Goal: Use online tool/utility: Utilize a website feature to perform a specific function

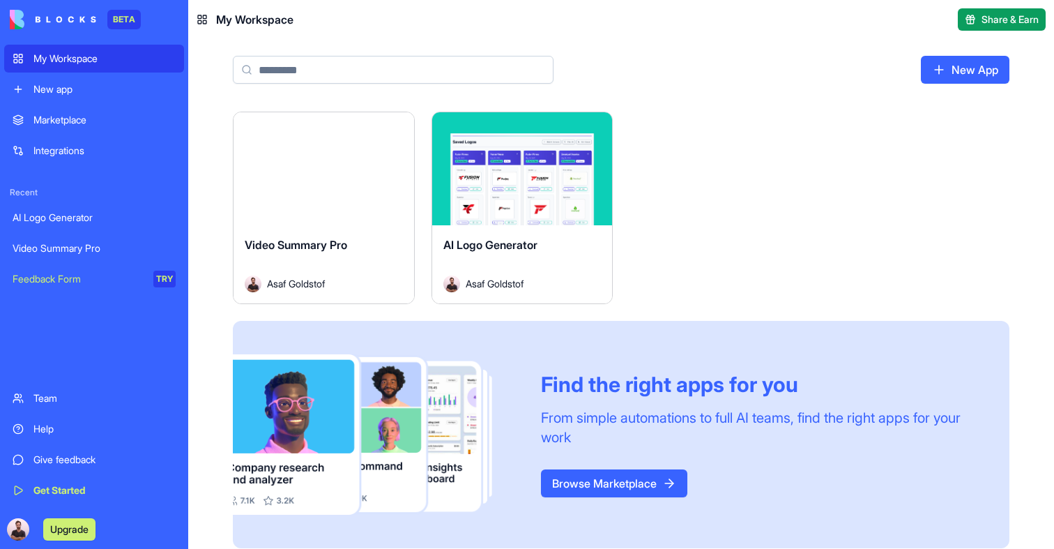
click at [313, 199] on div "Launch" at bounding box center [324, 168] width 181 height 113
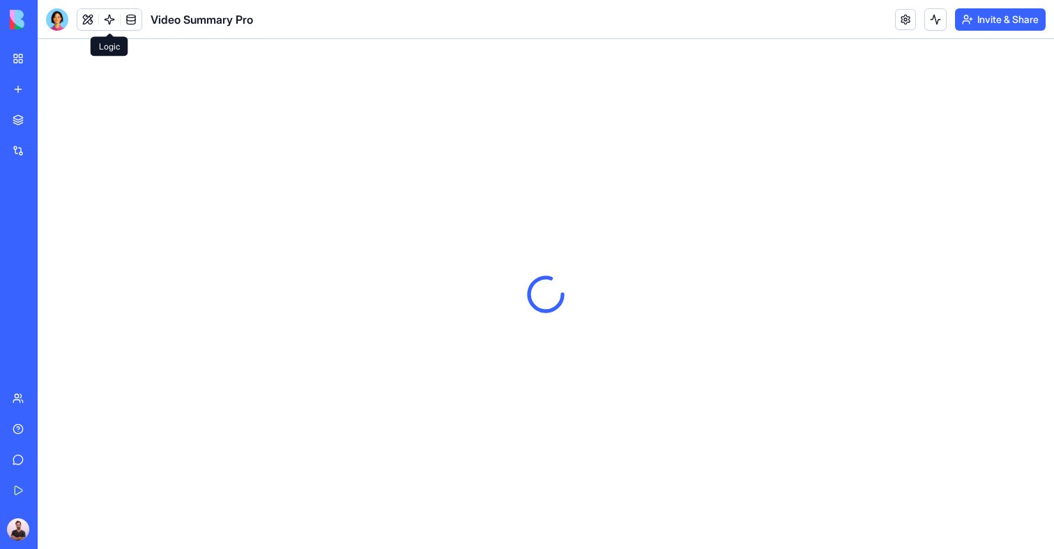
click at [111, 13] on link at bounding box center [109, 19] width 21 height 21
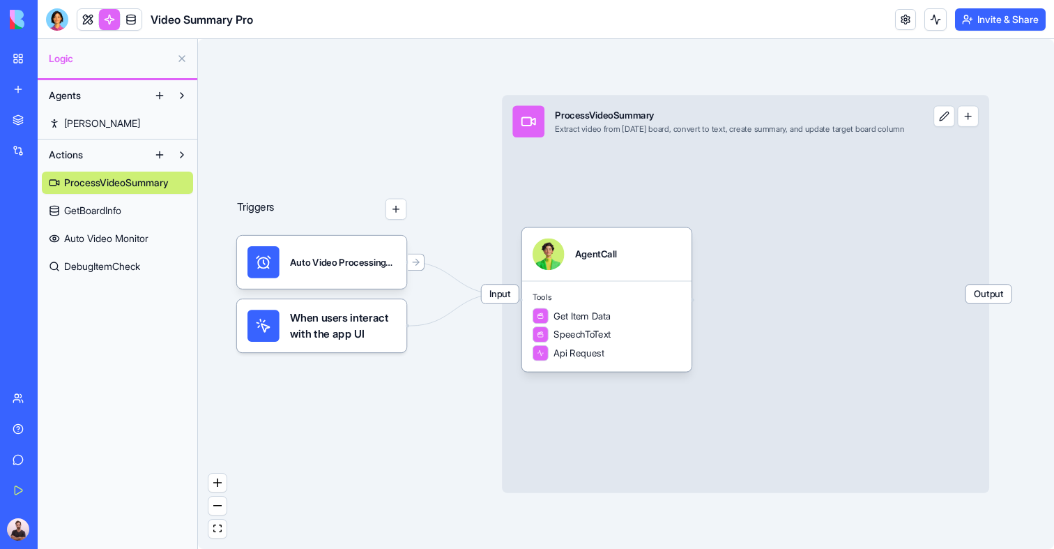
click at [92, 16] on link at bounding box center [87, 19] width 21 height 21
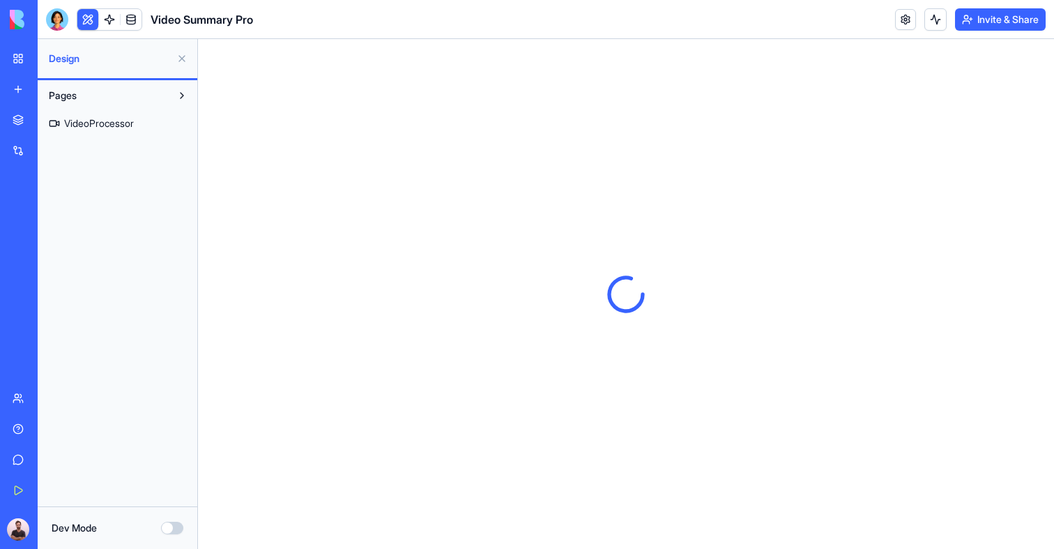
click at [92, 16] on button at bounding box center [87, 19] width 21 height 21
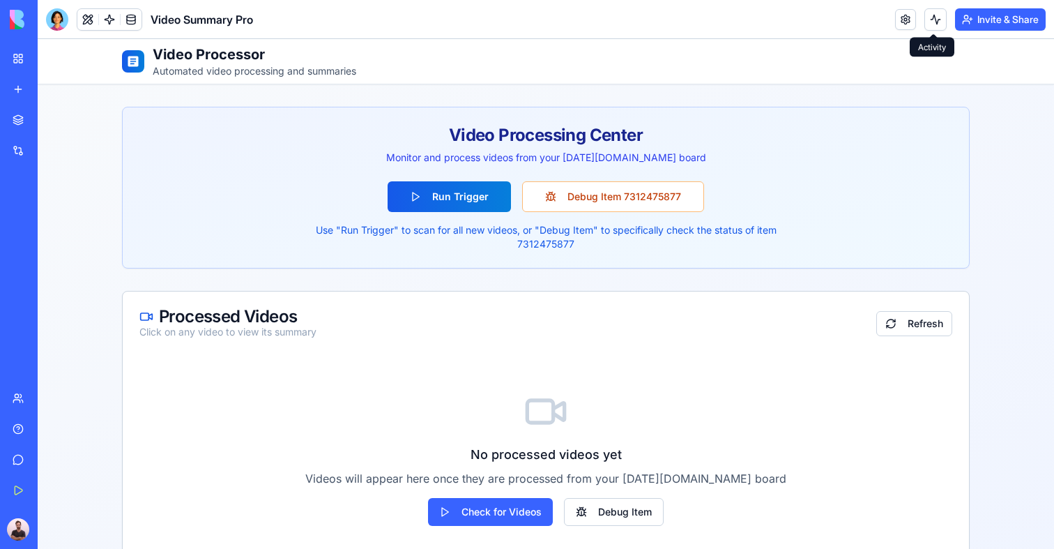
click at [932, 20] on button at bounding box center [936, 19] width 22 height 22
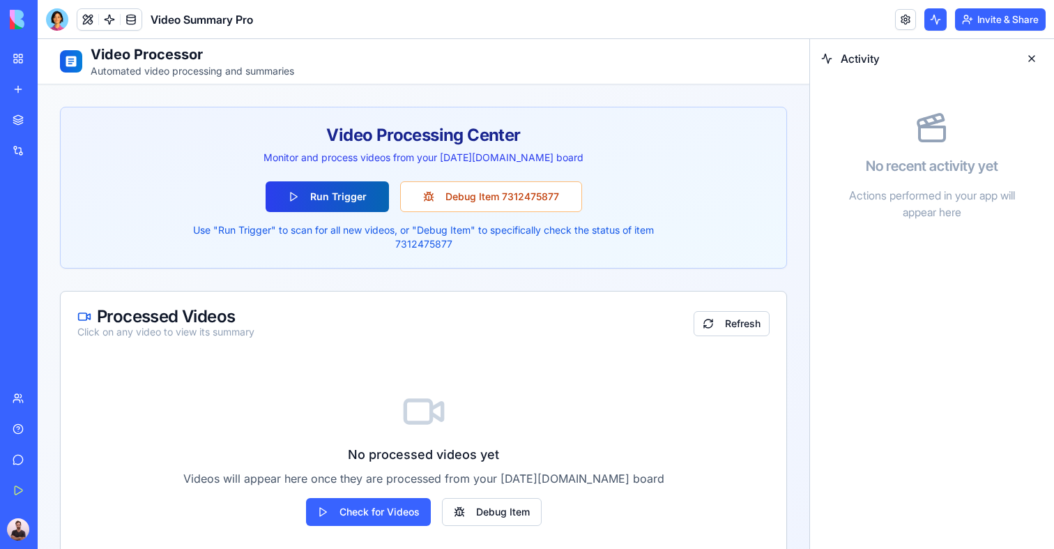
click at [320, 181] on button "Run Trigger" at bounding box center [327, 196] width 123 height 31
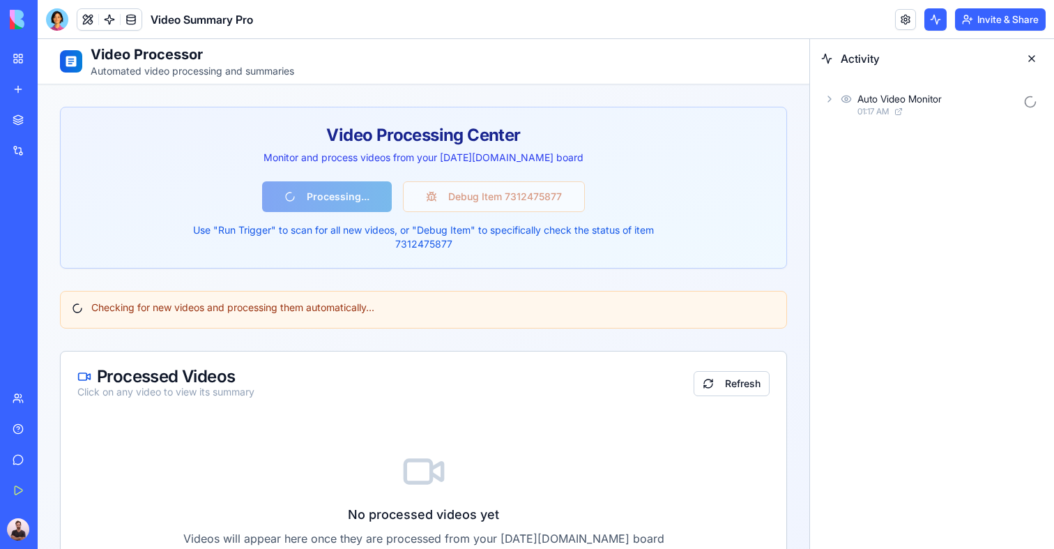
click at [865, 103] on div "Auto Video Monitor" at bounding box center [900, 99] width 84 height 14
click at [898, 156] on div "AgentCall3" at bounding box center [904, 160] width 47 height 14
click at [949, 219] on div "TableOps" at bounding box center [961, 222] width 114 height 14
click at [936, 254] on div "Input" at bounding box center [961, 257] width 165 height 25
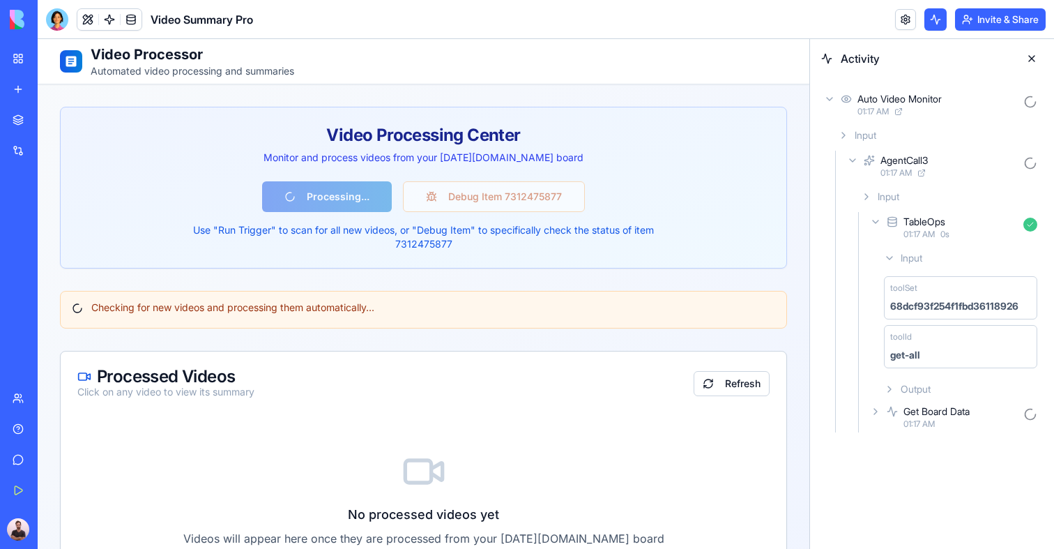
click at [936, 254] on div "Input" at bounding box center [961, 257] width 165 height 25
click at [932, 301] on div "Get Board Data 01:17 AM" at bounding box center [956, 313] width 176 height 31
click at [925, 342] on div "Input" at bounding box center [961, 344] width 165 height 25
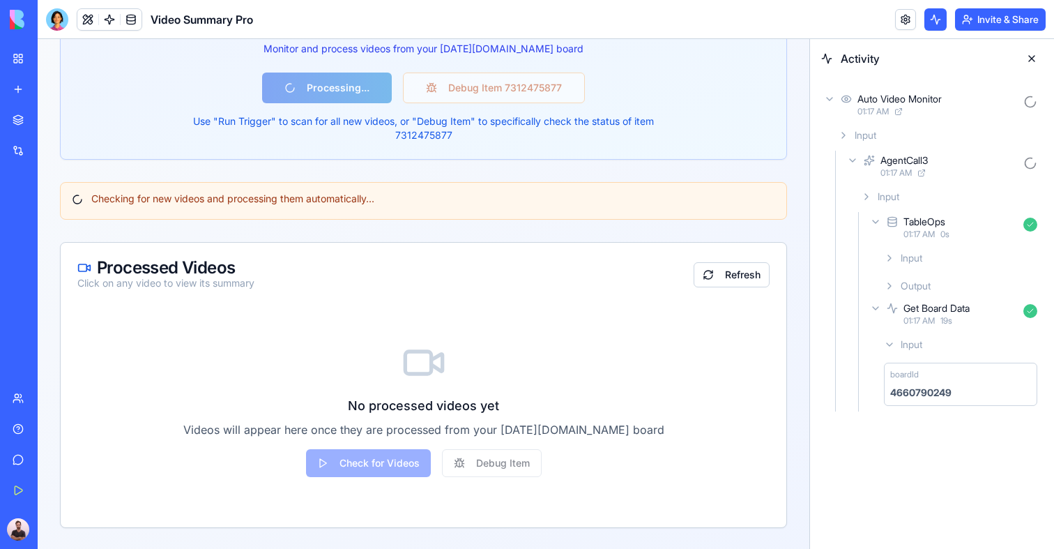
scroll to position [110, 0]
click at [908, 428] on span "01:18 AM" at bounding box center [920, 433] width 32 height 11
click at [909, 445] on div "Input" at bounding box center [961, 457] width 165 height 25
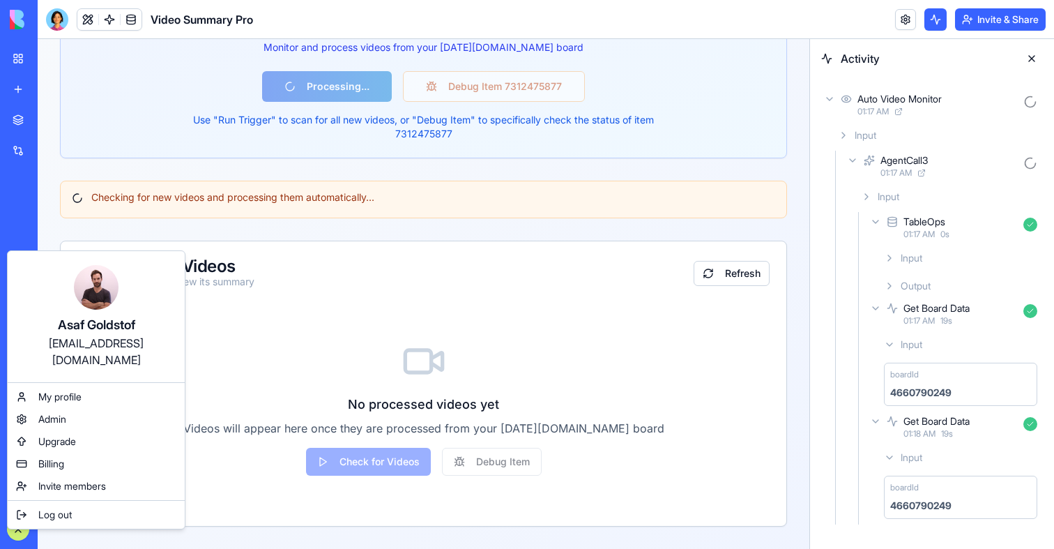
scroll to position [50, 0]
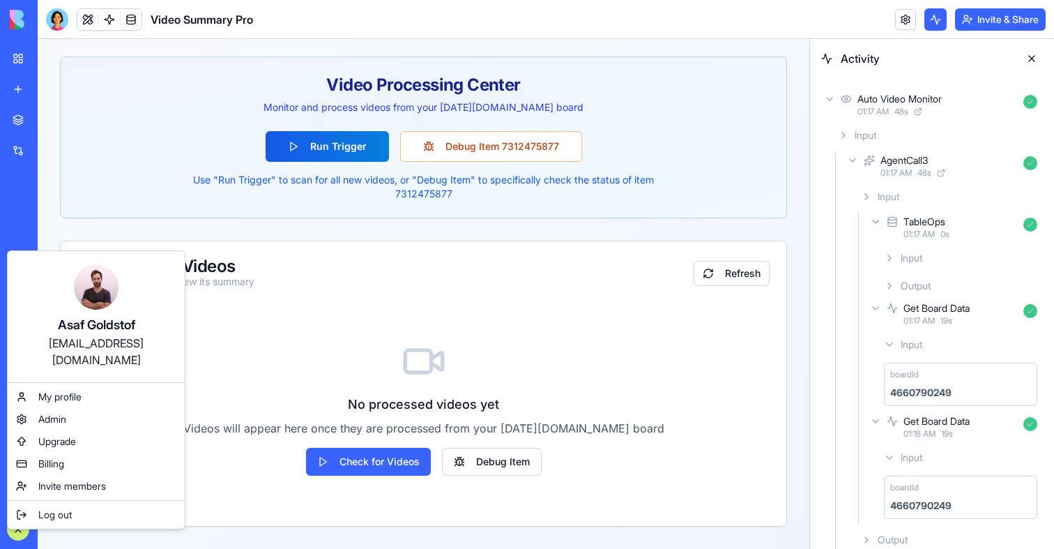
click at [844, 432] on html "BETA My Workspace New app Marketplace Integrations Recent AI Logo Generator Vid…" at bounding box center [527, 274] width 1054 height 549
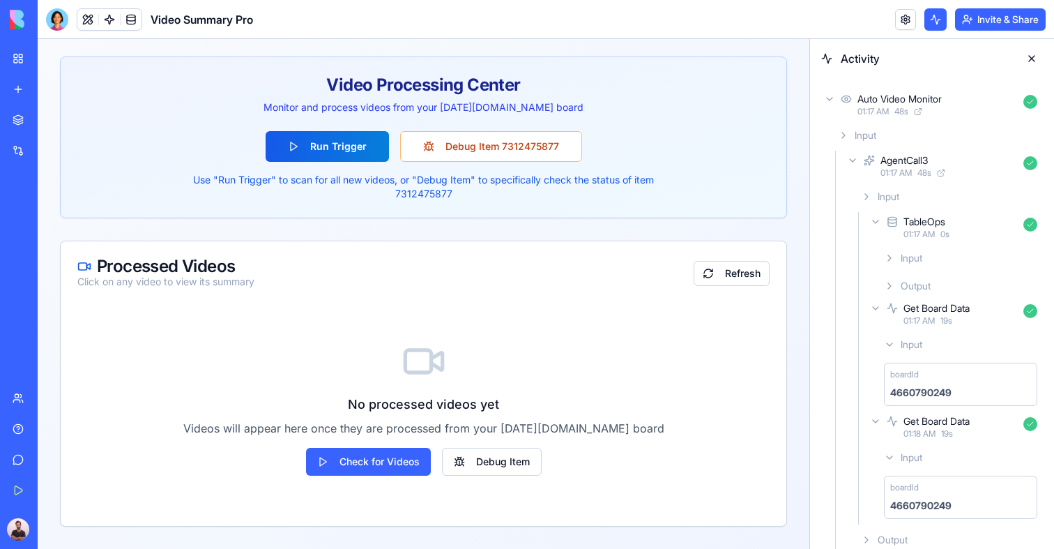
scroll to position [43, 0]
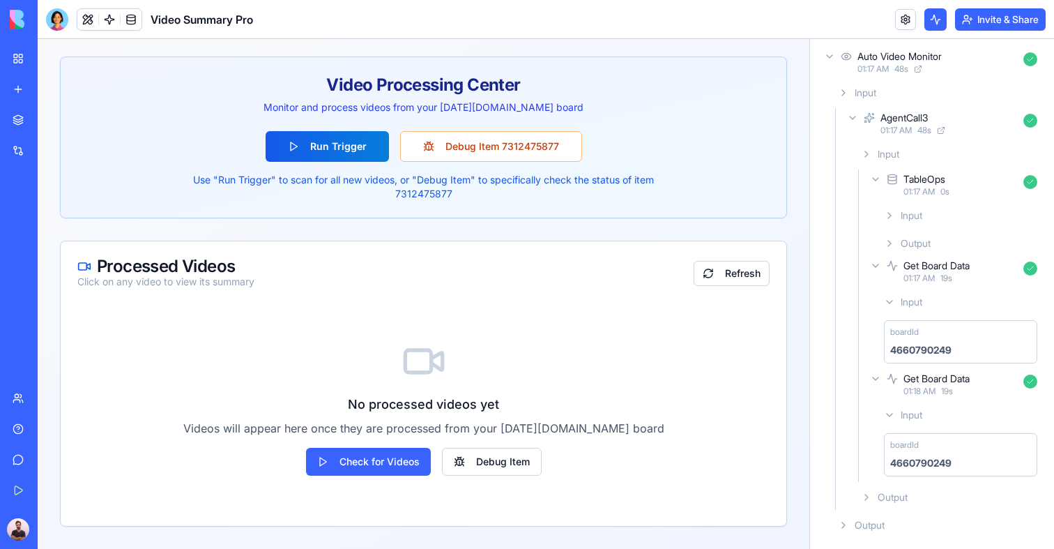
click at [852, 497] on div "Input TableOps 01:17 AM 0 s Input Output Get Board Data 01:17 AM 19 s Input boa…" at bounding box center [944, 326] width 199 height 368
click at [902, 497] on span "Output" at bounding box center [893, 497] width 30 height 14
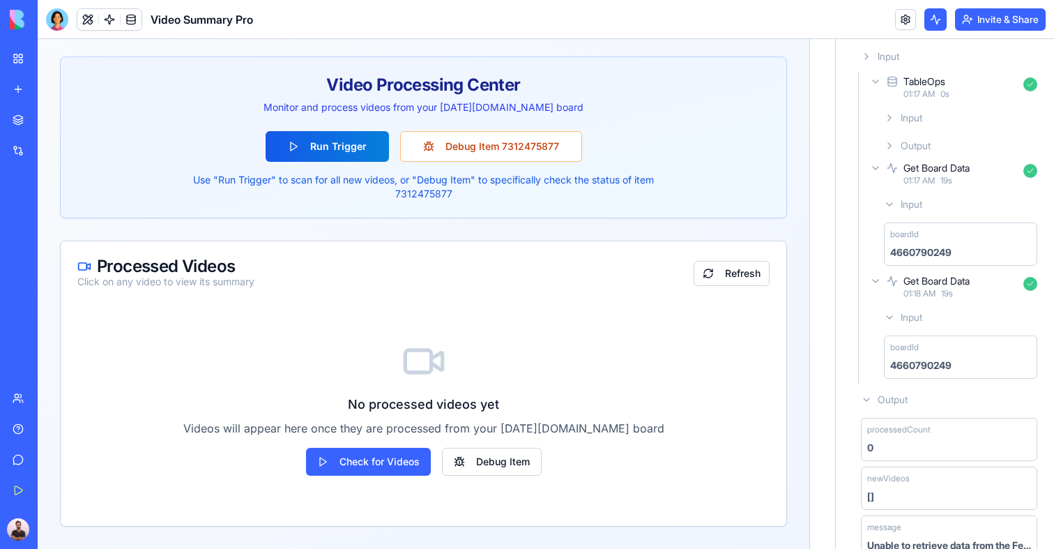
scroll to position [195, 0]
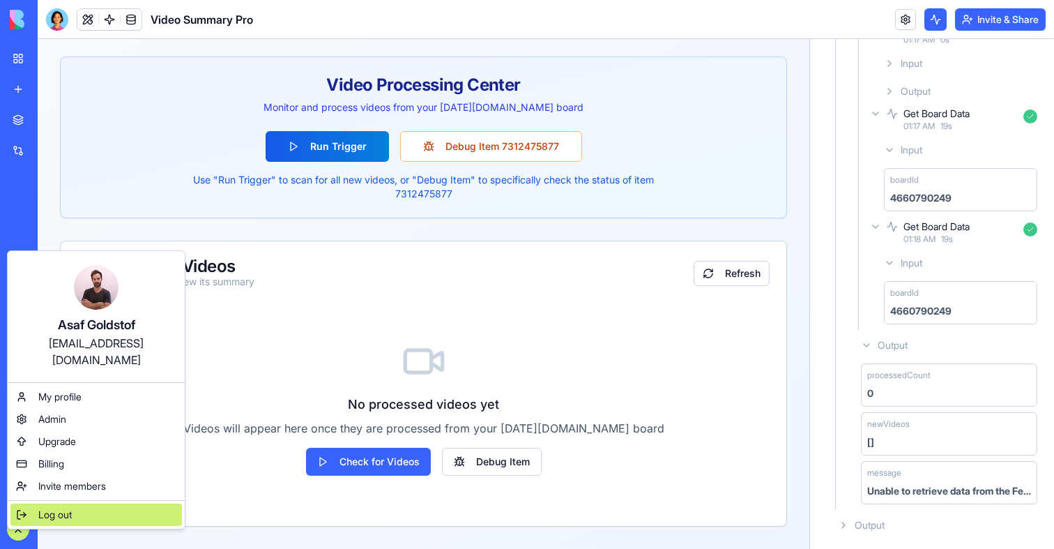
click at [48, 508] on span "Log out" at bounding box center [54, 515] width 33 height 14
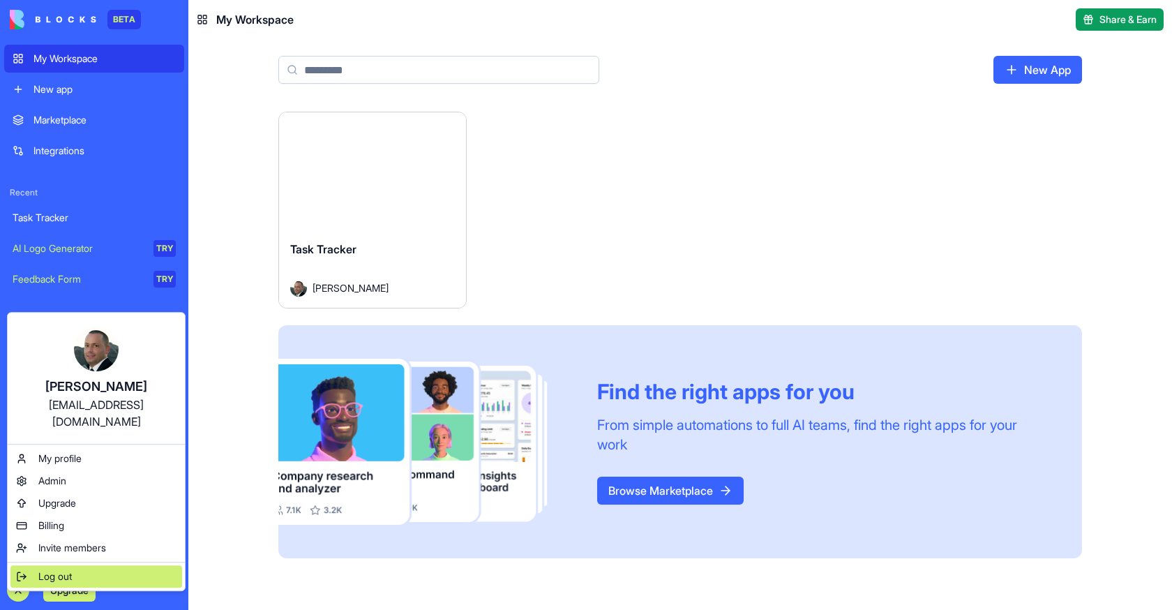
click at [45, 569] on span "Log out" at bounding box center [54, 576] width 33 height 14
